Goal: Transaction & Acquisition: Book appointment/travel/reservation

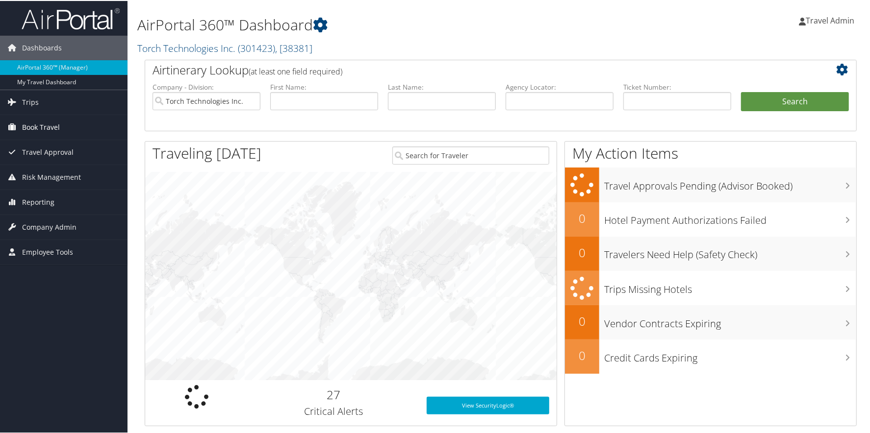
click at [42, 123] on span "Book Travel" at bounding box center [41, 126] width 38 height 25
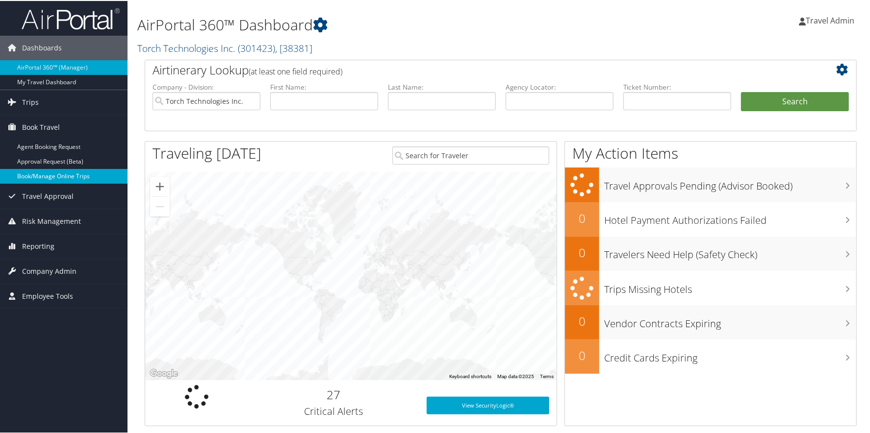
click at [41, 169] on link "Book/Manage Online Trips" at bounding box center [63, 175] width 127 height 15
